Goal: Browse casually: Explore the website without a specific task or goal

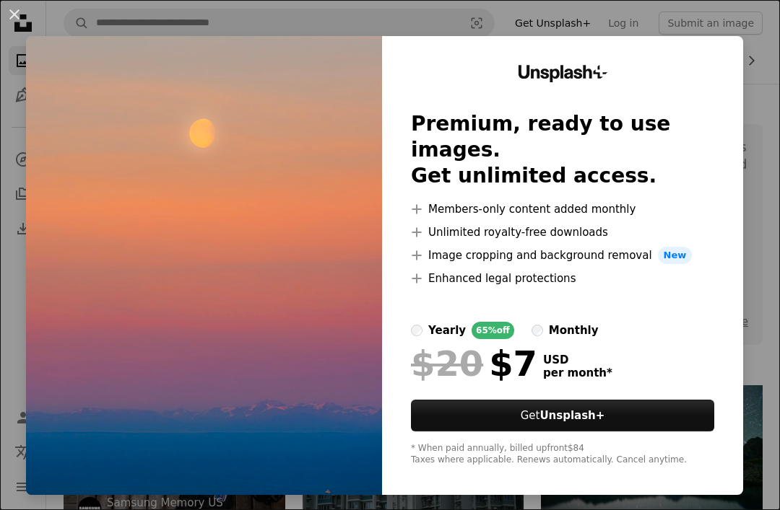
scroll to position [4344, 0]
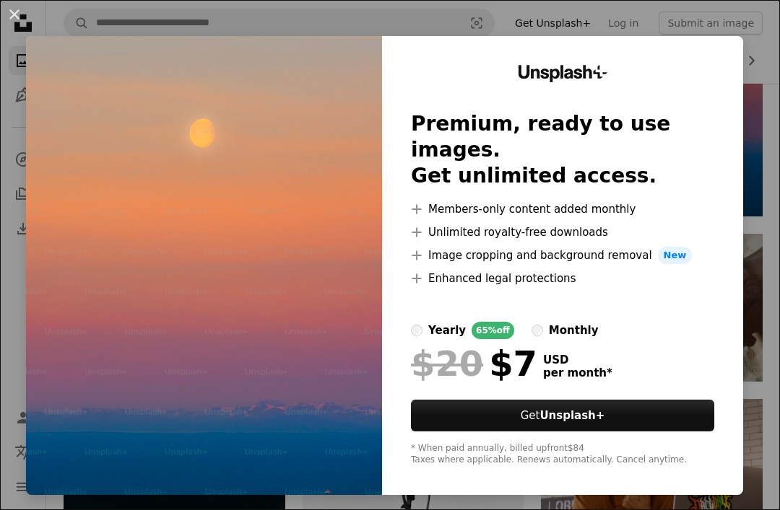
click at [743, 129] on div "Unsplash+ Premium, ready to use images. Get unlimited access. A plus sign Membe…" at bounding box center [562, 265] width 361 height 459
click at [718, 113] on div "Unsplash+ Premium, ready to use images. Get unlimited access. A plus sign Membe…" at bounding box center [562, 265] width 361 height 459
click at [736, 81] on div "Unsplash+ Premium, ready to use images. Get unlimited access. A plus sign Membe…" at bounding box center [562, 265] width 361 height 459
click at [736, 80] on div "Unsplash+ Premium, ready to use images. Get unlimited access. A plus sign Membe…" at bounding box center [562, 265] width 361 height 459
click at [13, 12] on button "An X shape" at bounding box center [14, 14] width 17 height 17
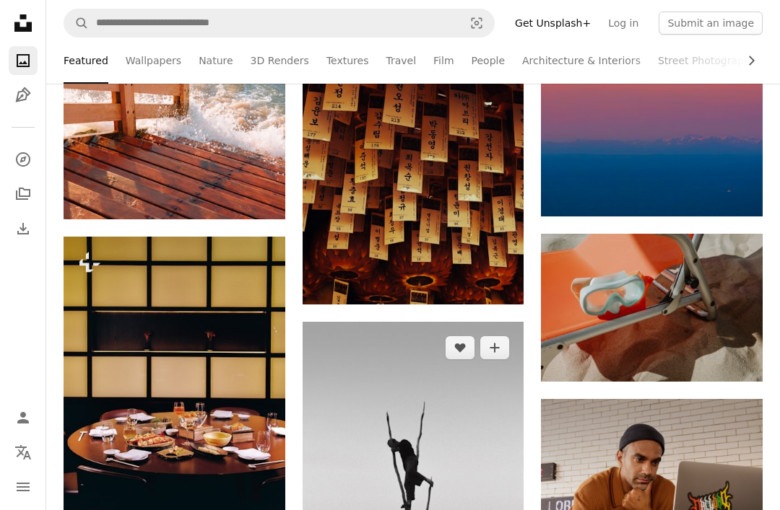
click at [341, 510] on img at bounding box center [413, 488] width 222 height 332
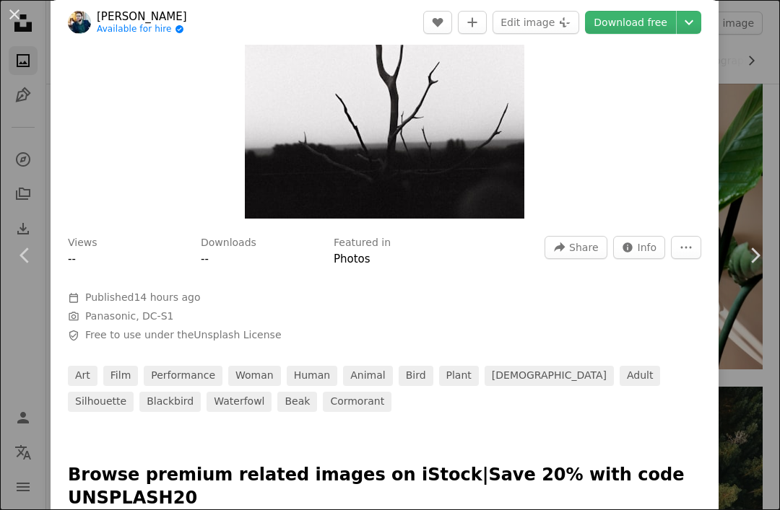
scroll to position [290, 0]
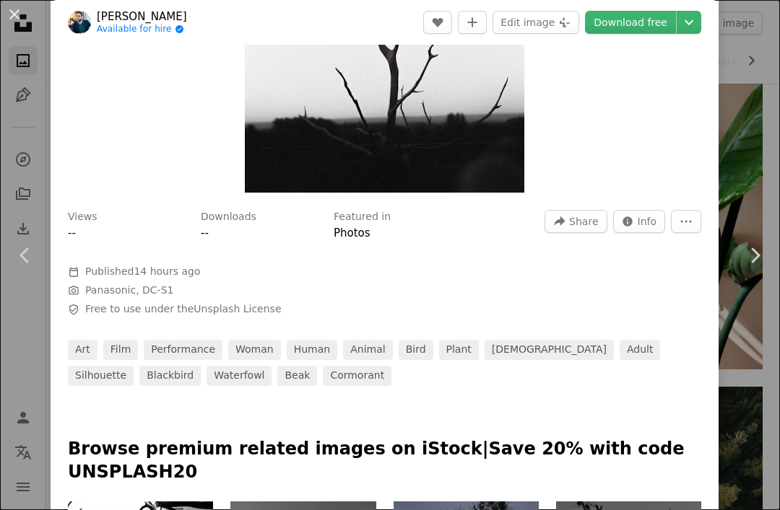
click at [743, 116] on div "An X shape Chevron left Chevron right [PERSON_NAME] Available for hire A checkm…" at bounding box center [390, 255] width 780 height 510
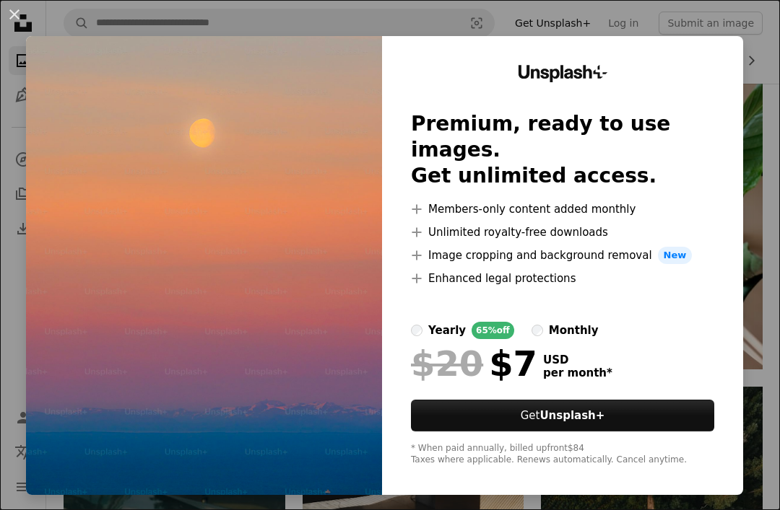
scroll to position [4344, 0]
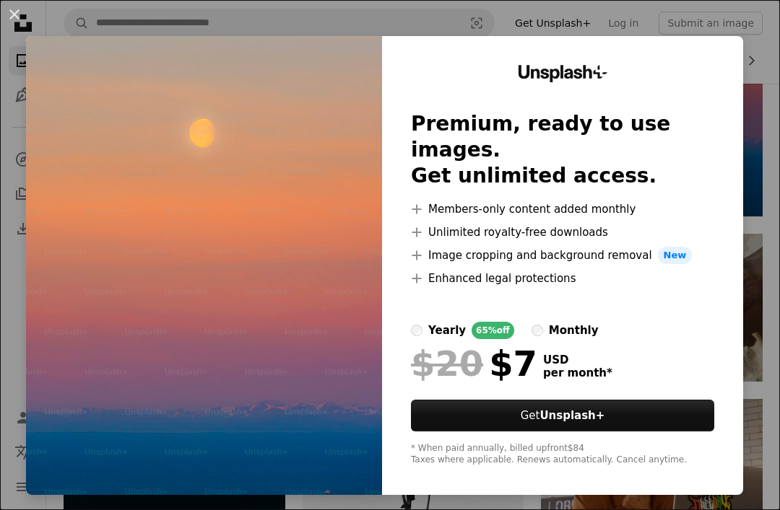
click at [726, 116] on div "Unsplash+ Premium, ready to use images. Get unlimited access. A plus sign Membe…" at bounding box center [562, 265] width 361 height 459
click at [743, 97] on div "Unsplash+ Premium, ready to use images. Get unlimited access. A plus sign Membe…" at bounding box center [562, 265] width 361 height 459
click at [23, 11] on button "An X shape" at bounding box center [14, 14] width 17 height 17
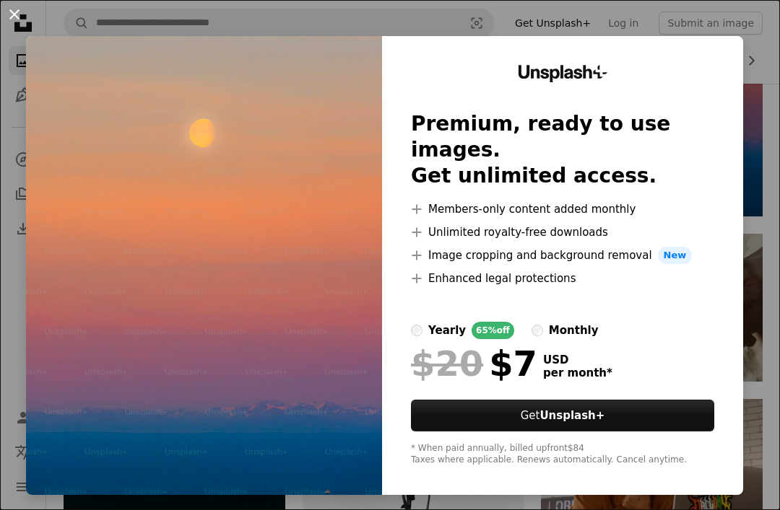
click at [30, 10] on icon "Unsplash logo Unsplash Home" at bounding box center [23, 23] width 29 height 29
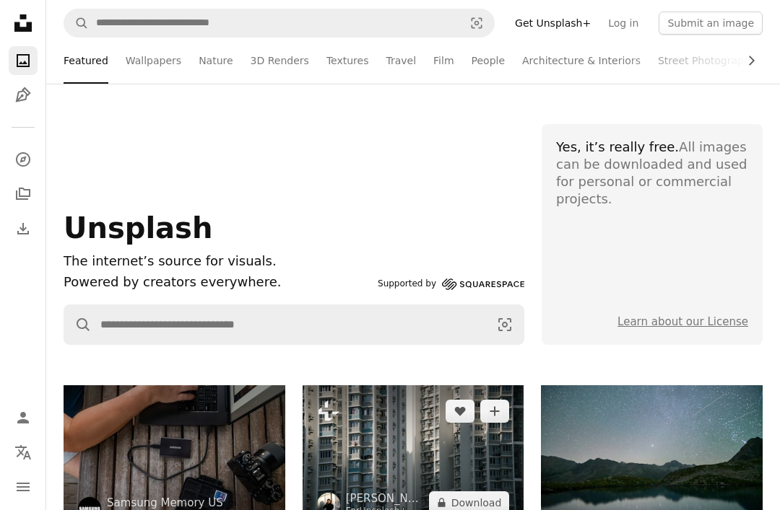
click at [464, 461] on img at bounding box center [413, 458] width 222 height 144
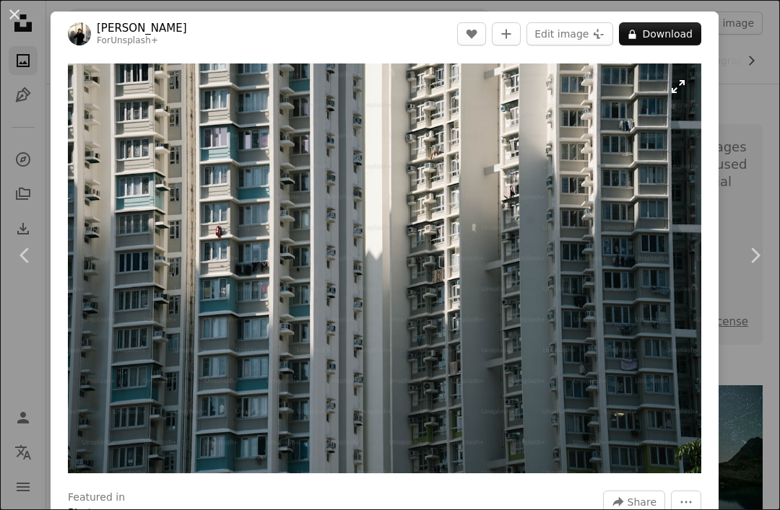
click at [620, 474] on img "Zoom in on this image" at bounding box center [384, 269] width 633 height 410
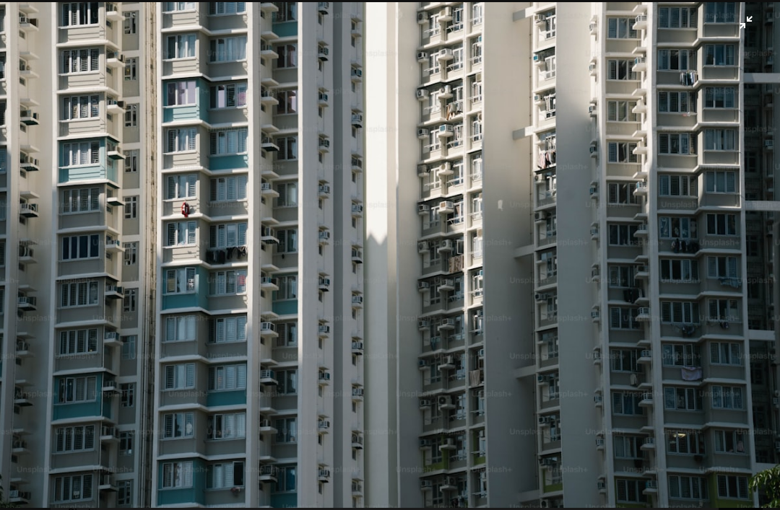
click at [658, 248] on img "Zoom out on this image" at bounding box center [389, 255] width 781 height 506
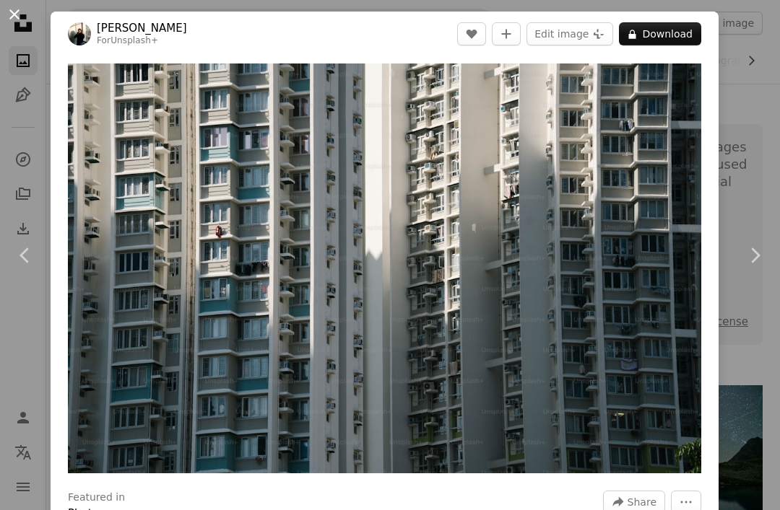
click at [9, 9] on button "An X shape" at bounding box center [14, 14] width 17 height 17
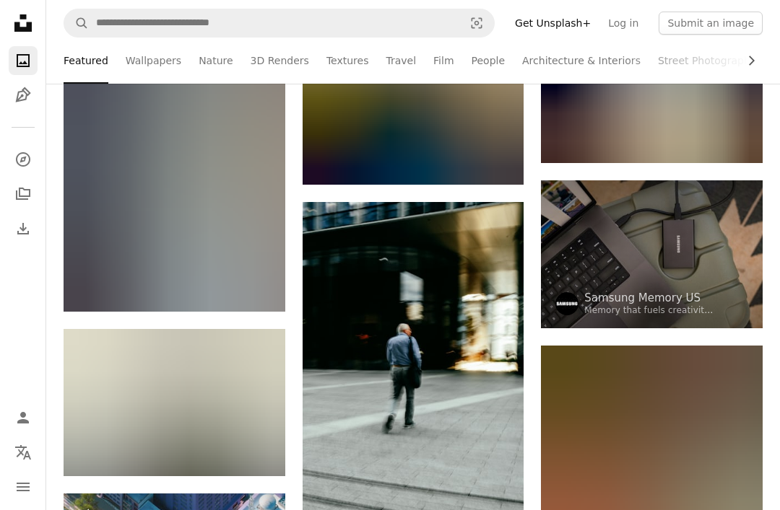
scroll to position [54407, 0]
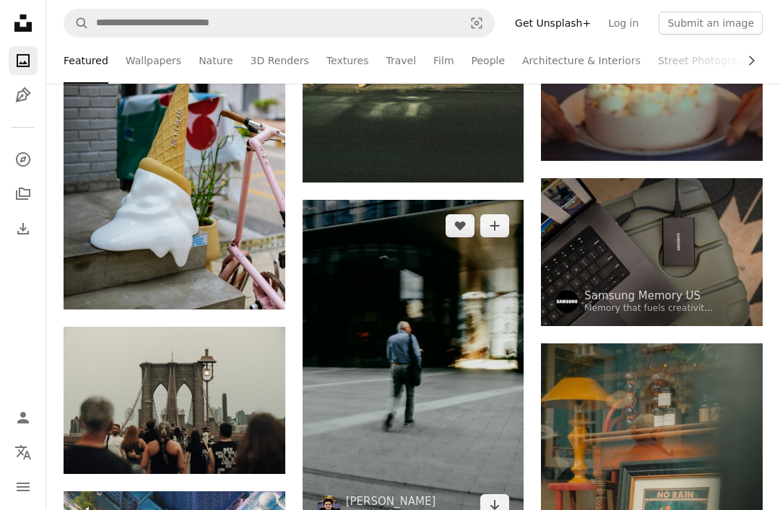
click at [466, 438] on img at bounding box center [413, 366] width 222 height 332
click at [492, 437] on img at bounding box center [413, 366] width 222 height 332
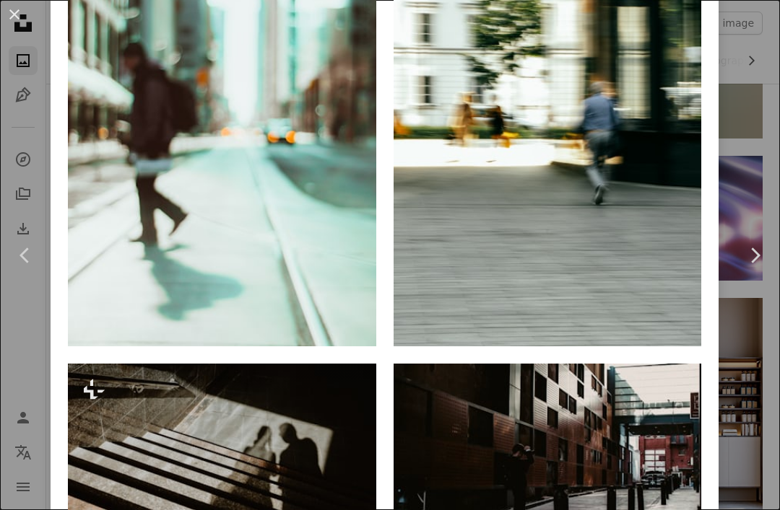
scroll to position [1246, 0]
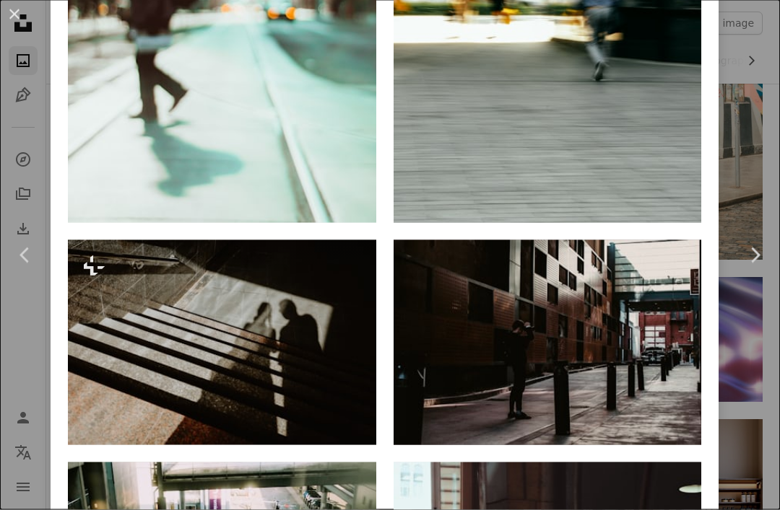
click at [755, 95] on div "An X shape Chevron left Chevron right [PERSON_NAME] Available for hire A checkm…" at bounding box center [390, 255] width 780 height 510
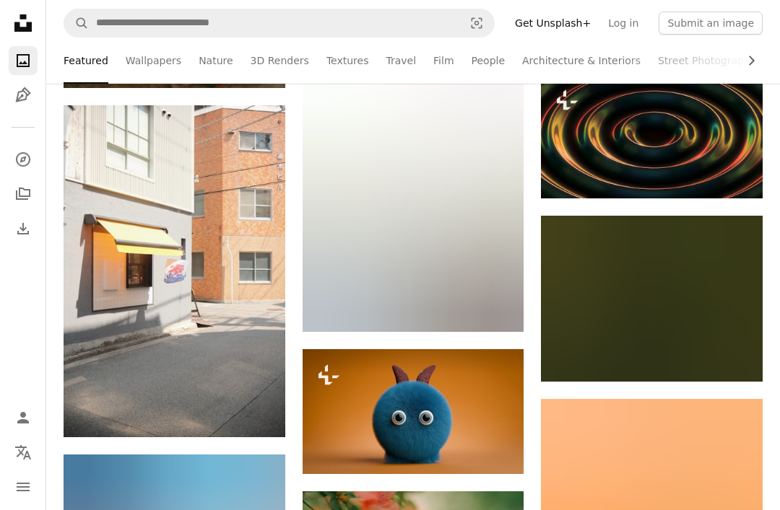
scroll to position [57404, 0]
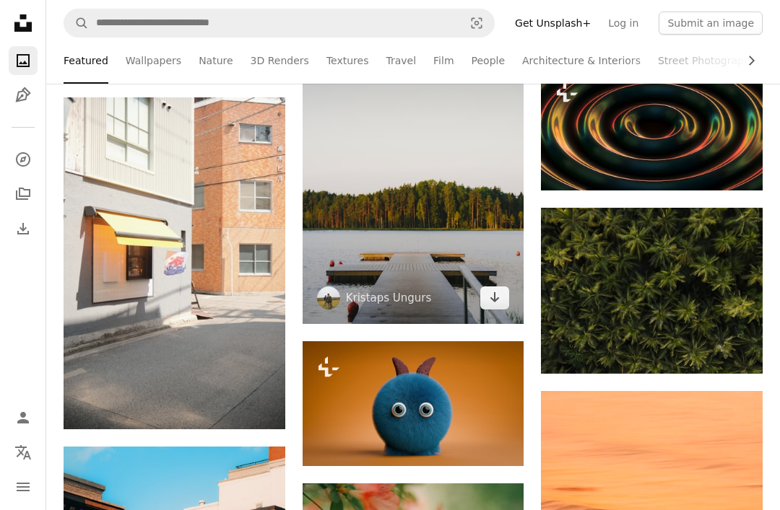
click at [461, 209] on img at bounding box center [413, 158] width 222 height 332
click at [443, 252] on img at bounding box center [413, 158] width 222 height 332
click at [443, 251] on img at bounding box center [413, 158] width 222 height 332
click at [502, 230] on img at bounding box center [413, 158] width 222 height 332
click at [489, 246] on img at bounding box center [413, 158] width 222 height 332
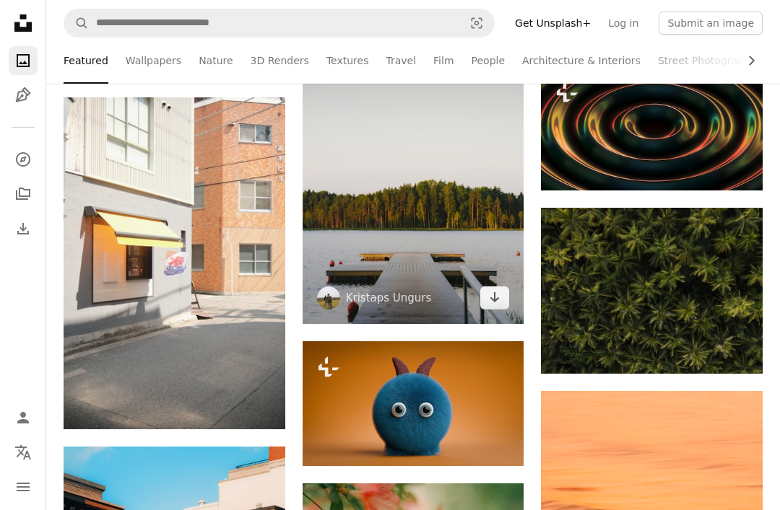
click at [489, 245] on img at bounding box center [413, 158] width 222 height 332
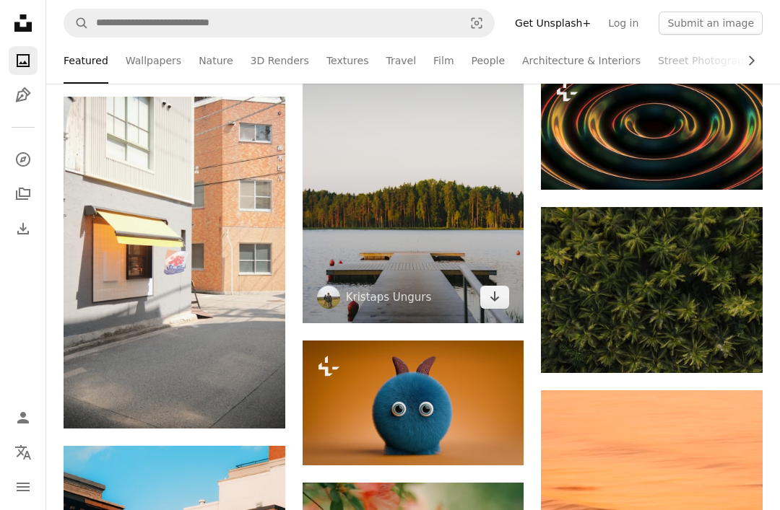
click at [503, 264] on img at bounding box center [413, 157] width 222 height 332
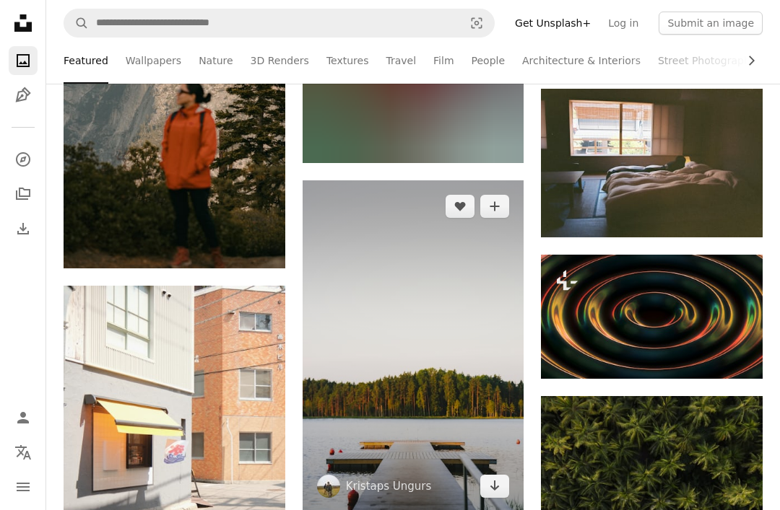
scroll to position [57214, 0]
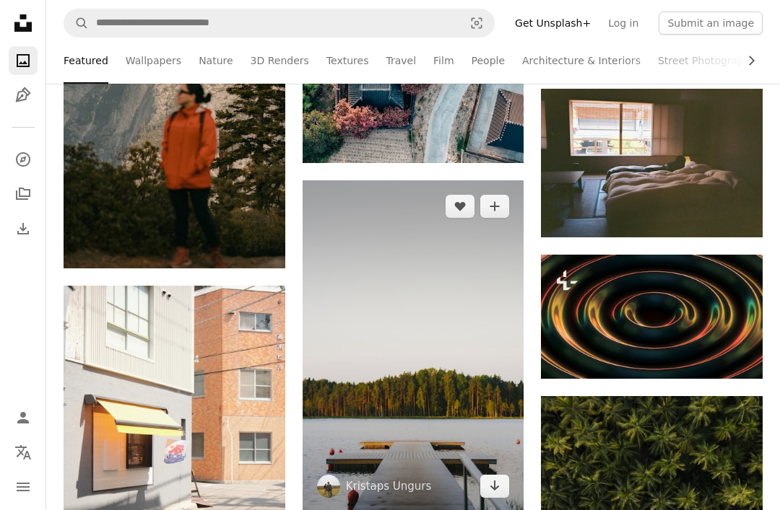
click at [454, 308] on img at bounding box center [413, 347] width 222 height 332
click at [453, 308] on img at bounding box center [413, 347] width 222 height 332
click at [445, 292] on img at bounding box center [413, 347] width 222 height 332
click at [444, 292] on img at bounding box center [413, 347] width 222 height 332
click at [422, 308] on img at bounding box center [413, 347] width 222 height 332
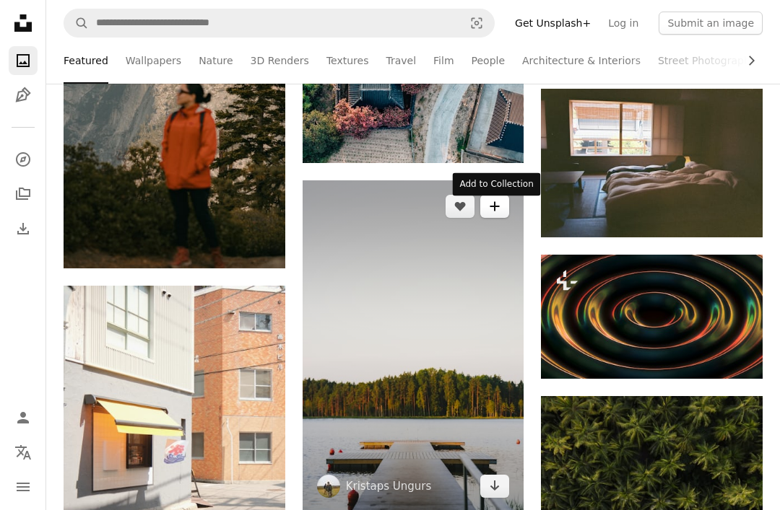
scroll to position [57215, 0]
click at [483, 373] on img at bounding box center [413, 346] width 222 height 332
click at [491, 370] on img at bounding box center [413, 346] width 222 height 332
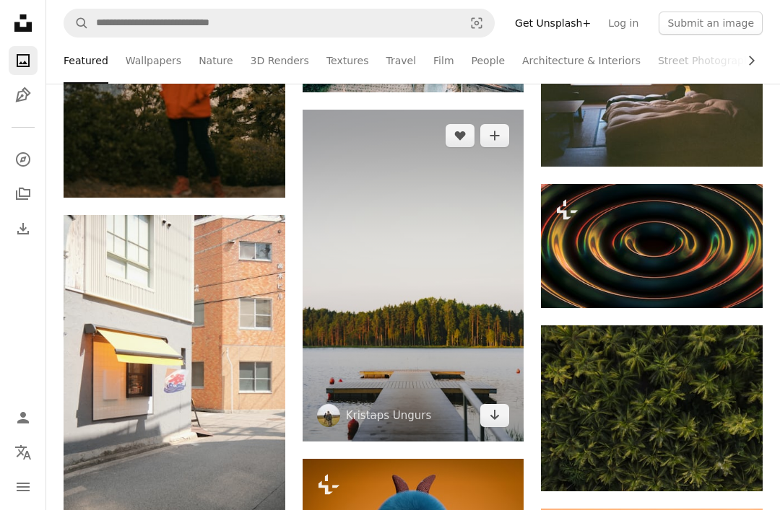
scroll to position [57286, 0]
click at [495, 324] on img at bounding box center [413, 276] width 222 height 332
click at [492, 347] on img at bounding box center [413, 276] width 222 height 332
click at [491, 347] on img at bounding box center [413, 276] width 222 height 332
click at [492, 355] on img at bounding box center [413, 276] width 222 height 332
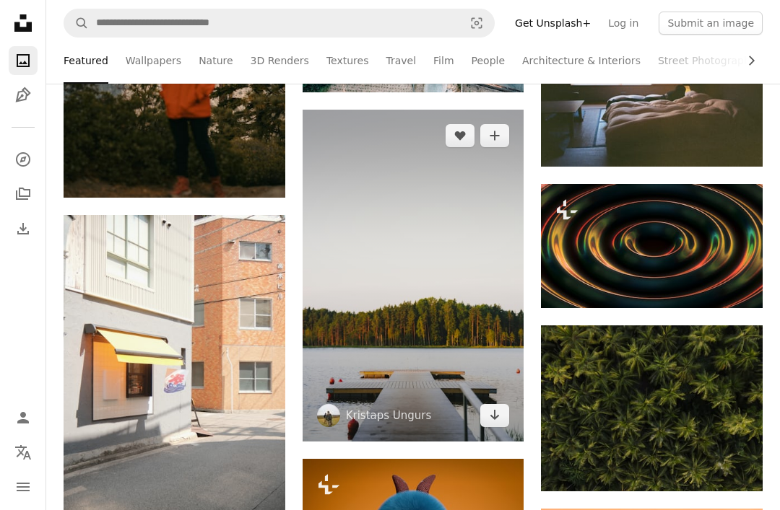
click at [489, 349] on img at bounding box center [413, 276] width 222 height 332
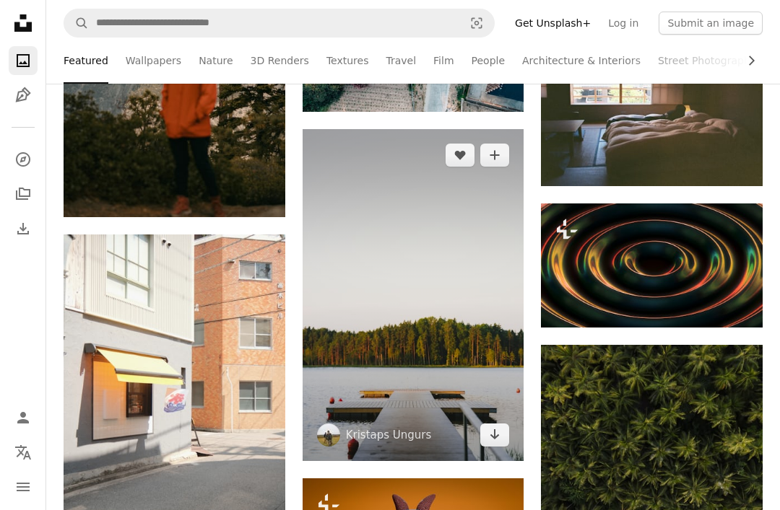
click at [474, 341] on img at bounding box center [413, 296] width 222 height 332
click at [476, 353] on img at bounding box center [413, 296] width 222 height 332
click at [476, 352] on img at bounding box center [413, 296] width 222 height 332
click at [487, 374] on img at bounding box center [413, 296] width 222 height 332
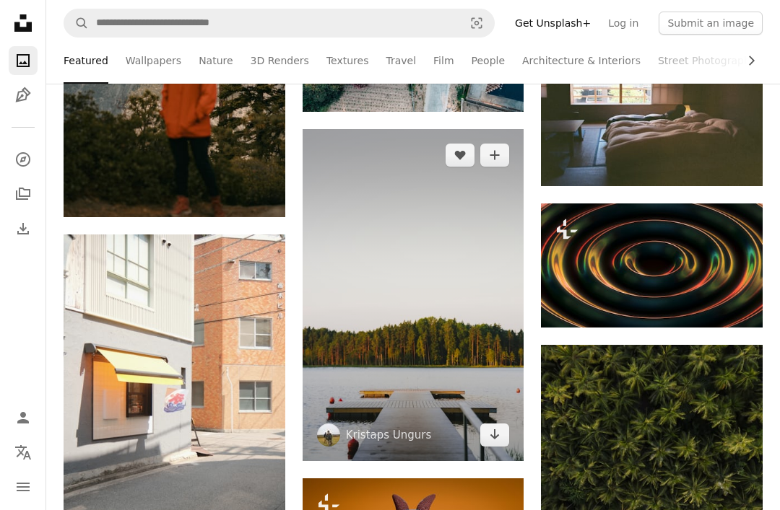
click at [487, 374] on img at bounding box center [413, 296] width 222 height 332
